Goal: Information Seeking & Learning: Compare options

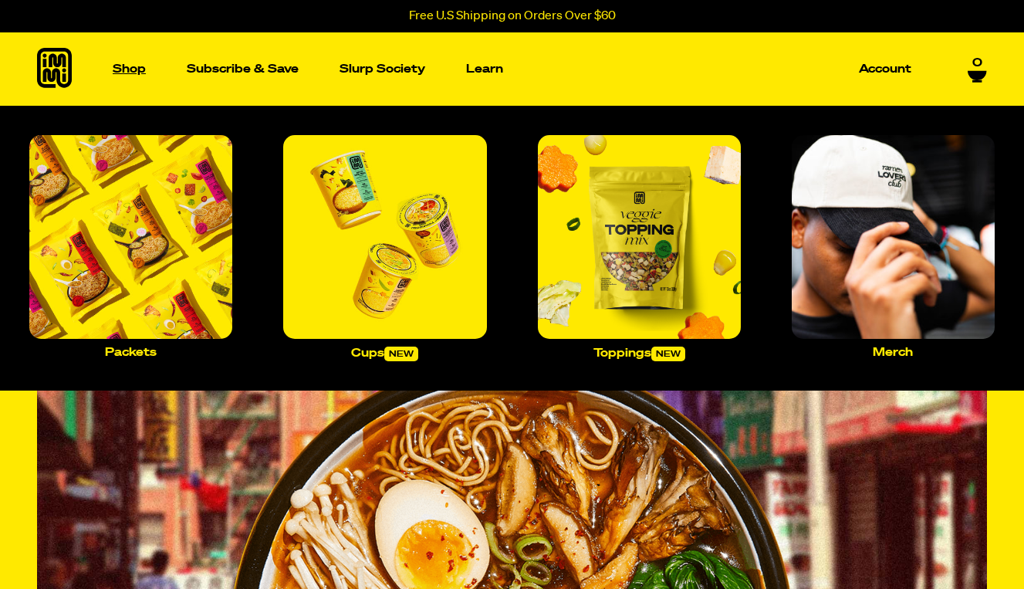
click at [141, 72] on p "Shop" at bounding box center [129, 69] width 33 height 12
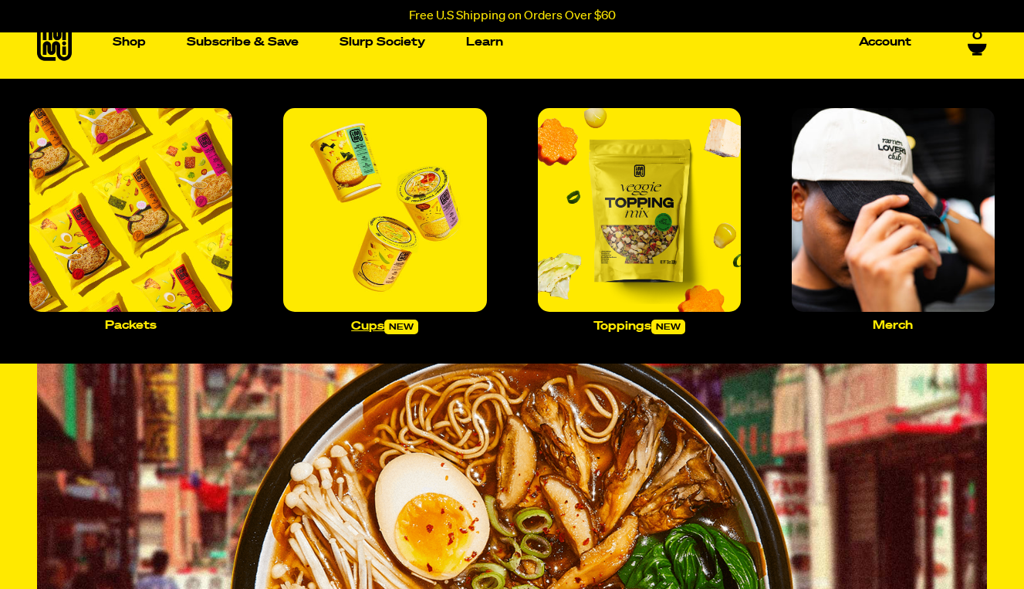
click at [353, 303] on img "Main navigation" at bounding box center [384, 209] width 203 height 203
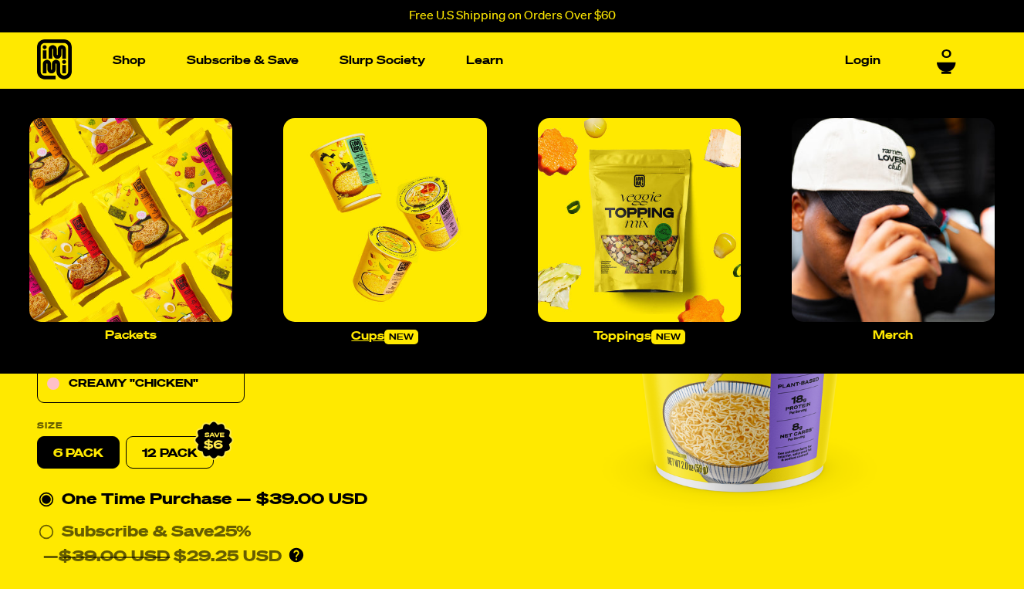
click at [347, 220] on img "Main navigation" at bounding box center [384, 219] width 203 height 203
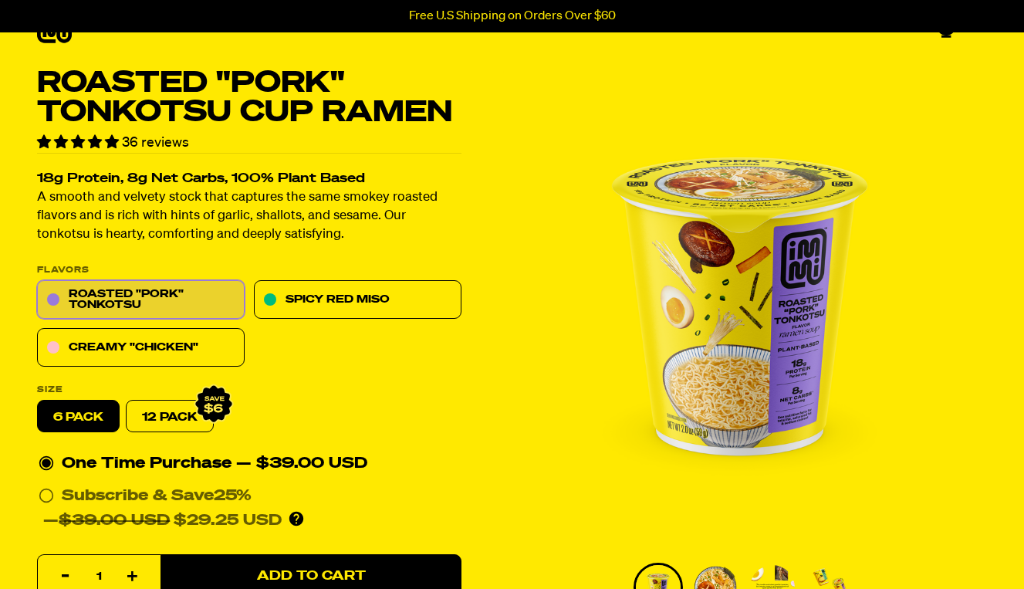
scroll to position [36, 0]
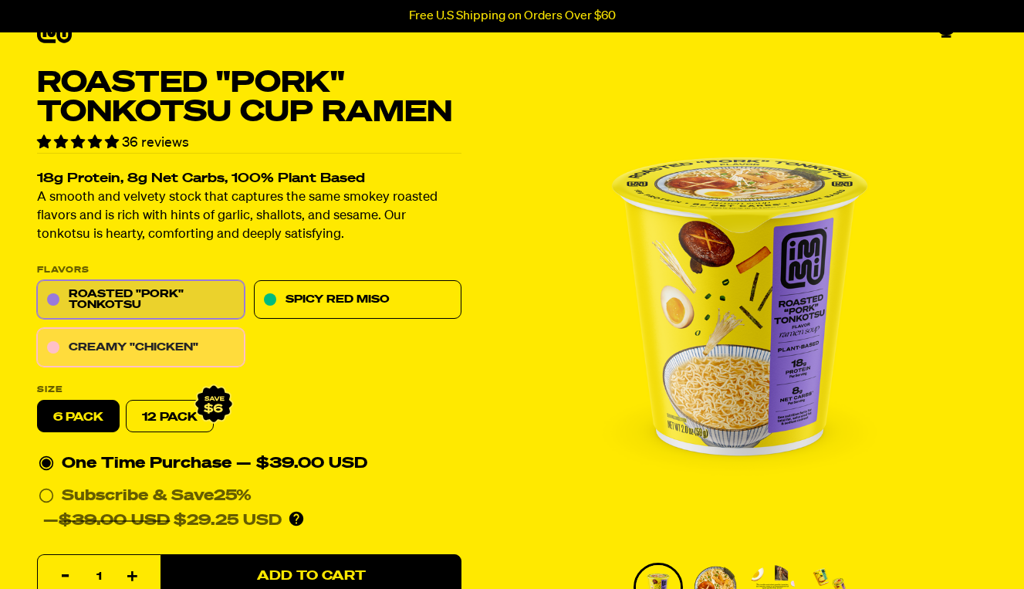
click at [160, 348] on link "Creamy "Chicken"" at bounding box center [141, 348] width 208 height 39
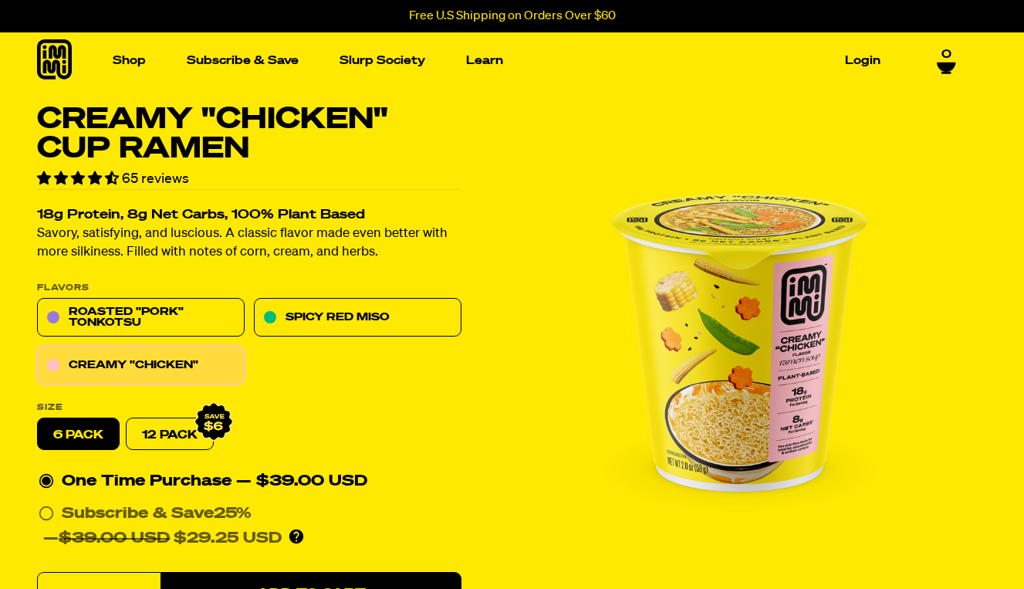
scroll to position [16, 0]
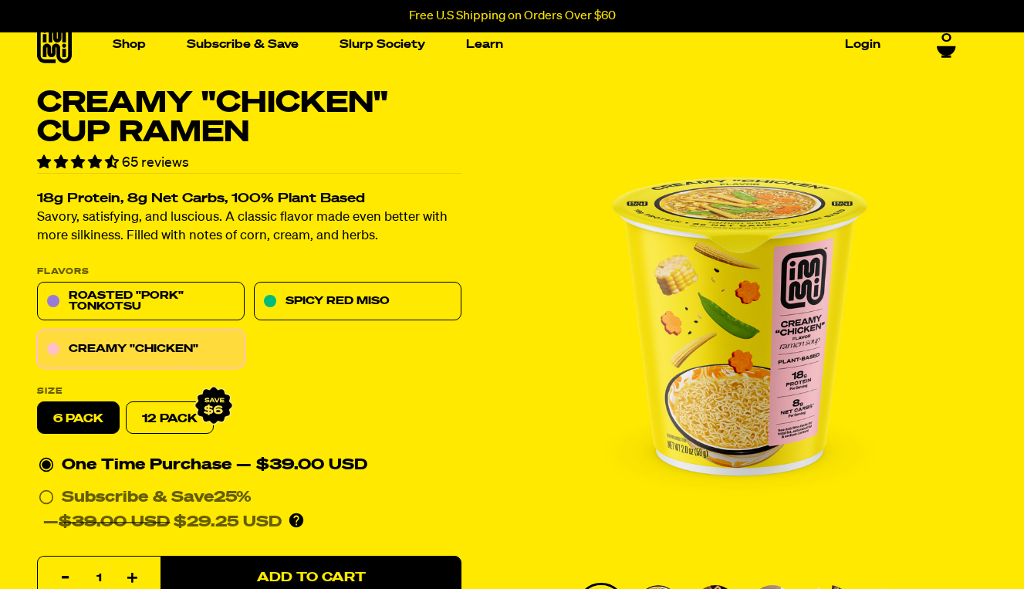
click at [346, 320] on div "Roasted "Pork" Tonkotsu Spicy Red Miso Creamy "Chicken"" at bounding box center [249, 325] width 424 height 86
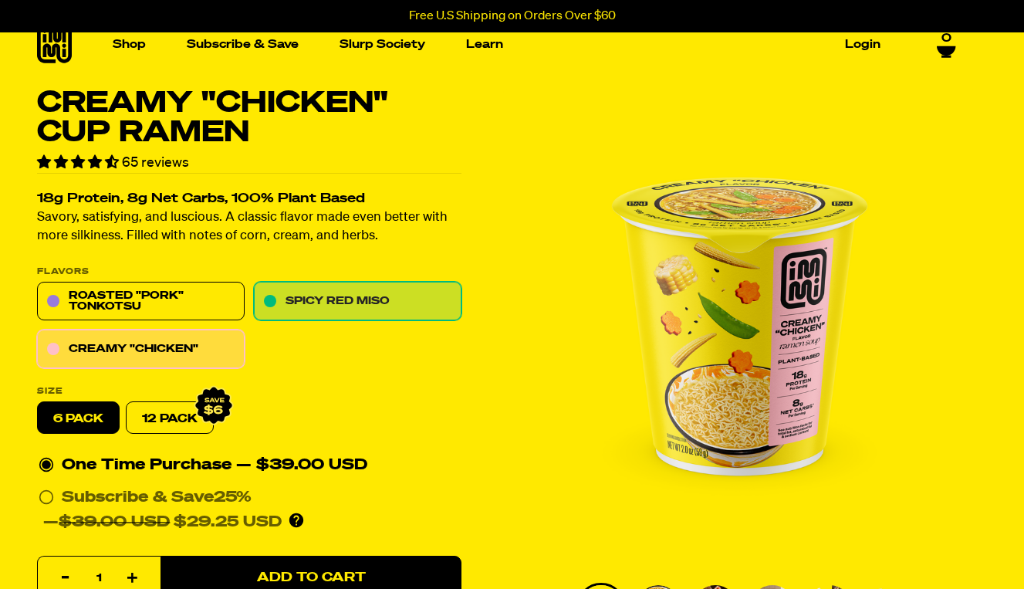
click at [347, 310] on link "Spicy Red Miso" at bounding box center [358, 301] width 208 height 39
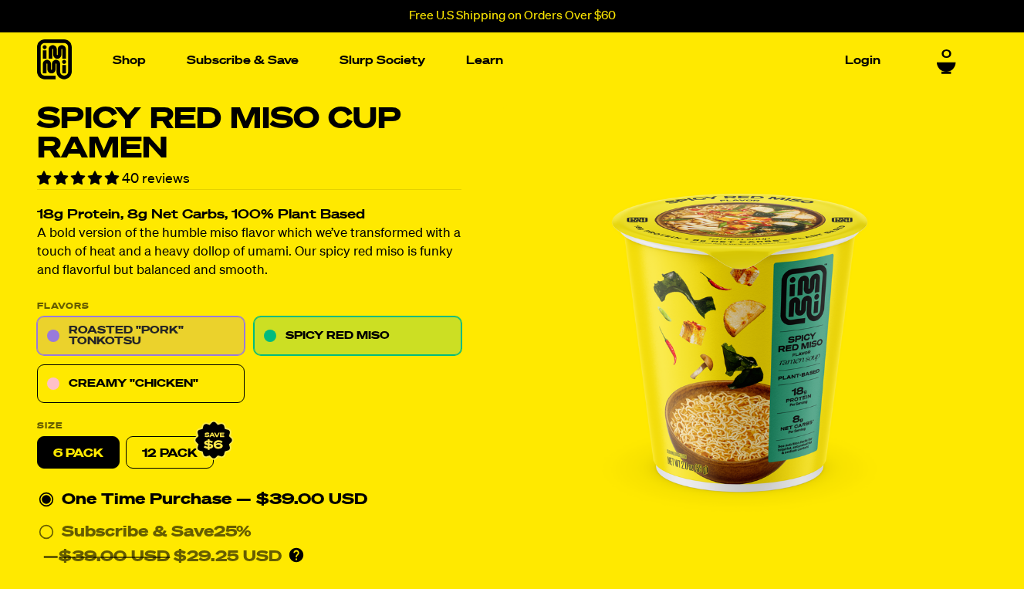
click at [191, 328] on link "Roasted "Pork" Tonkotsu" at bounding box center [141, 336] width 208 height 39
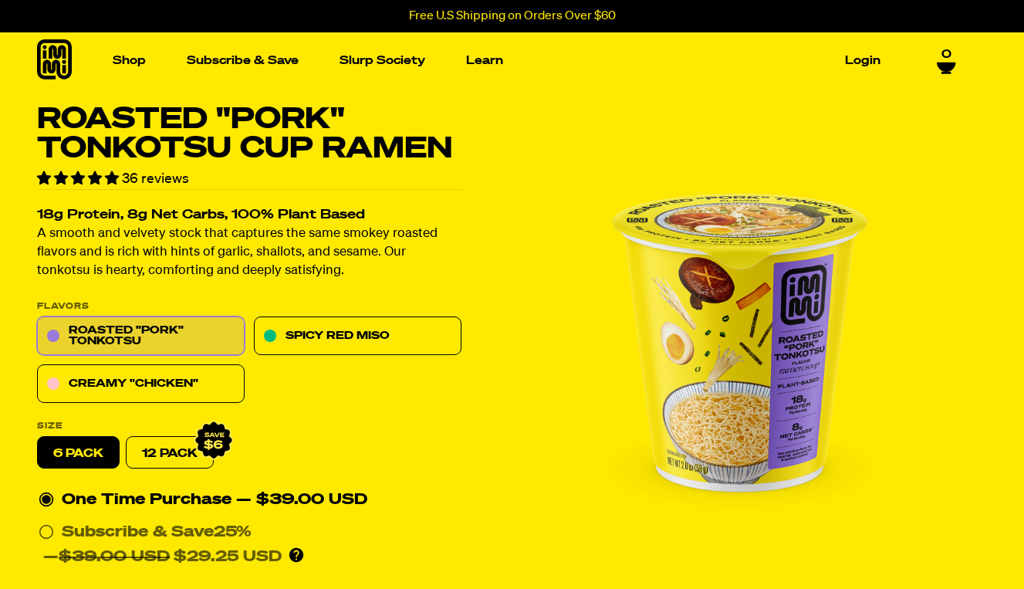
scroll to position [28, 0]
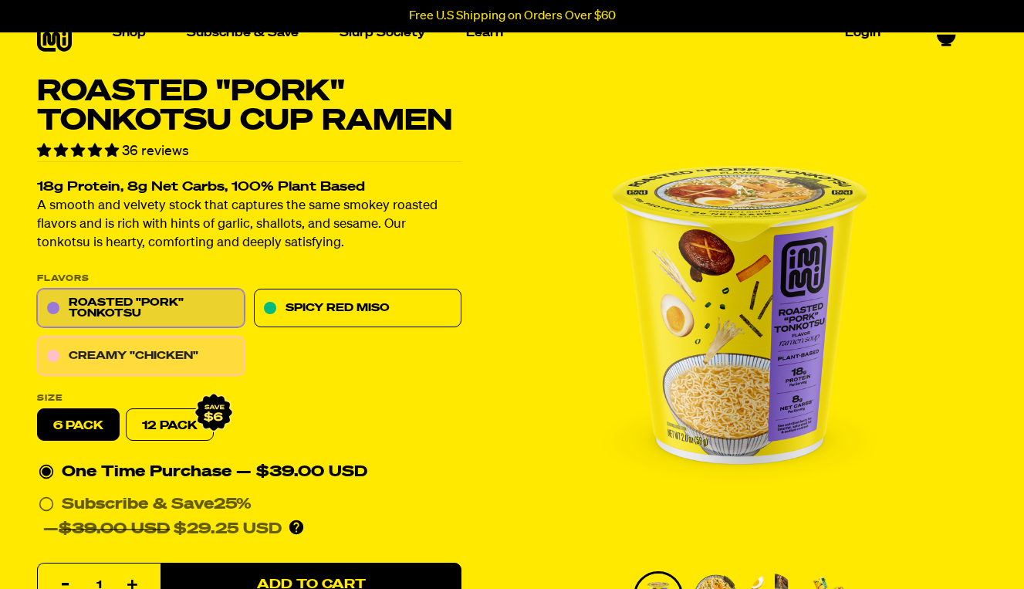
click at [191, 350] on link "Creamy "Chicken"" at bounding box center [141, 356] width 208 height 39
